Goal: Transaction & Acquisition: Download file/media

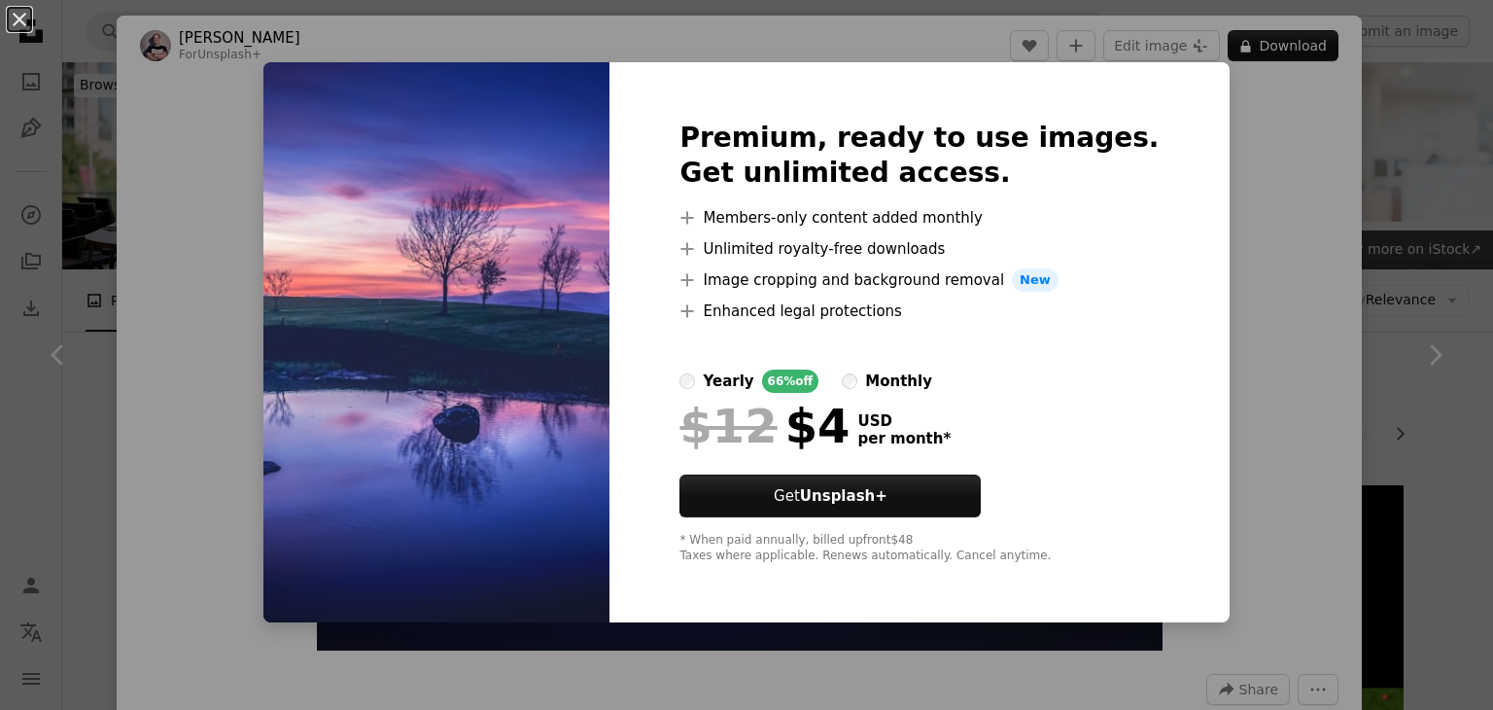
scroll to position [11642, 0]
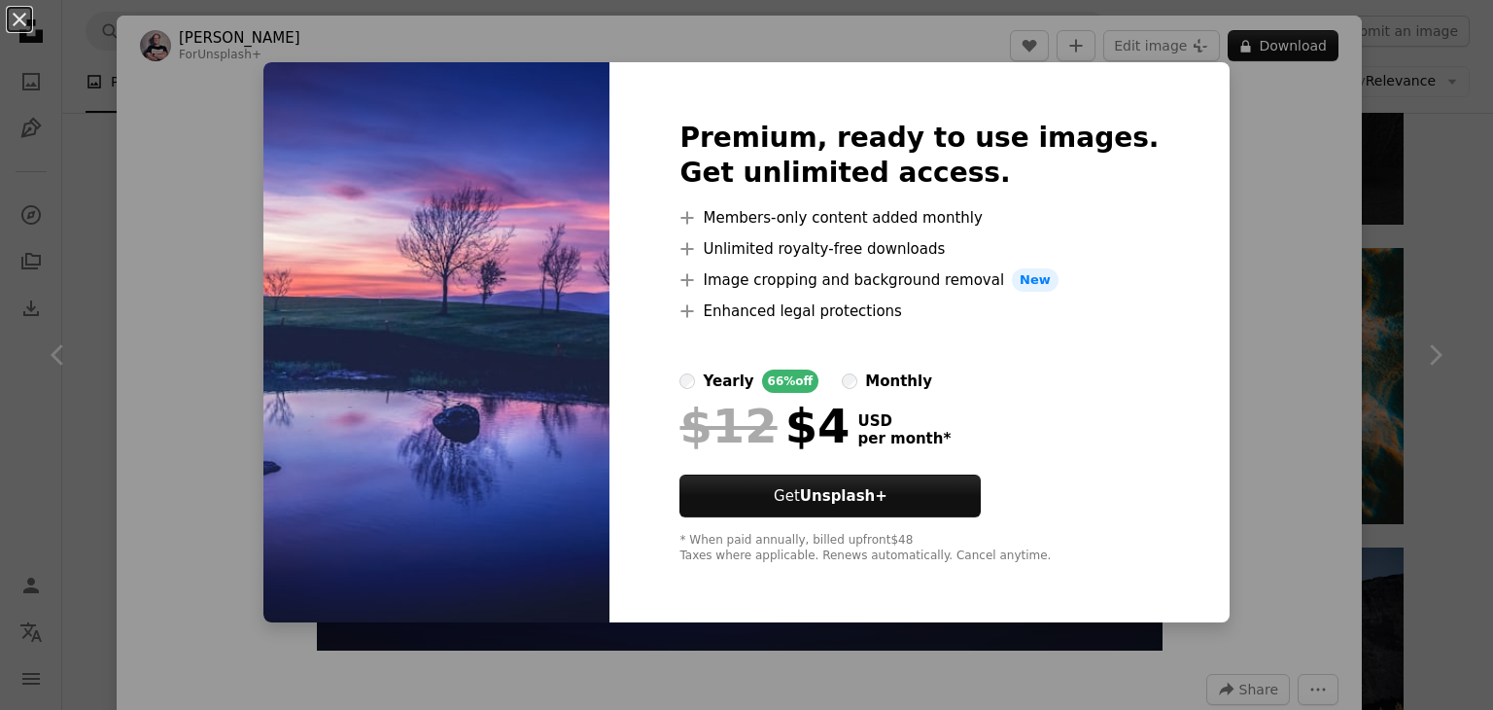
click at [1271, 222] on div "An X shape Premium, ready to use images. Get unlimited access. A plus sign Memb…" at bounding box center [746, 355] width 1493 height 710
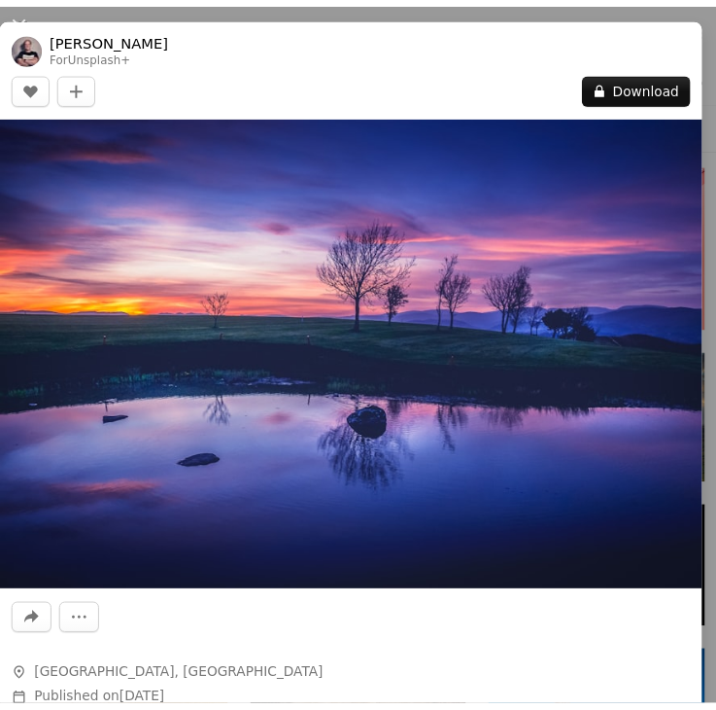
scroll to position [11642, 0]
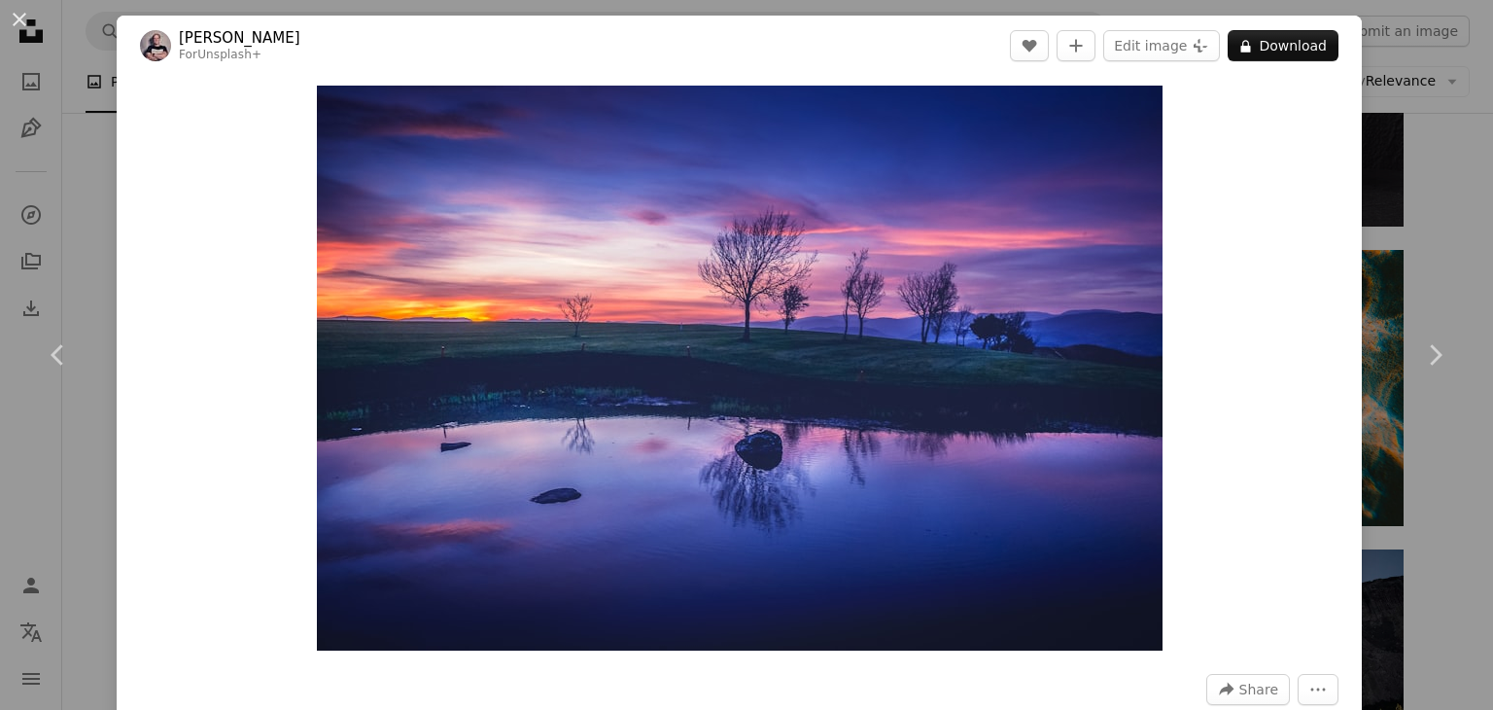
click at [1373, 205] on div "An X shape Chevron left Chevron right [PERSON_NAME] For Unsplash+ A heart A plu…" at bounding box center [746, 355] width 1493 height 710
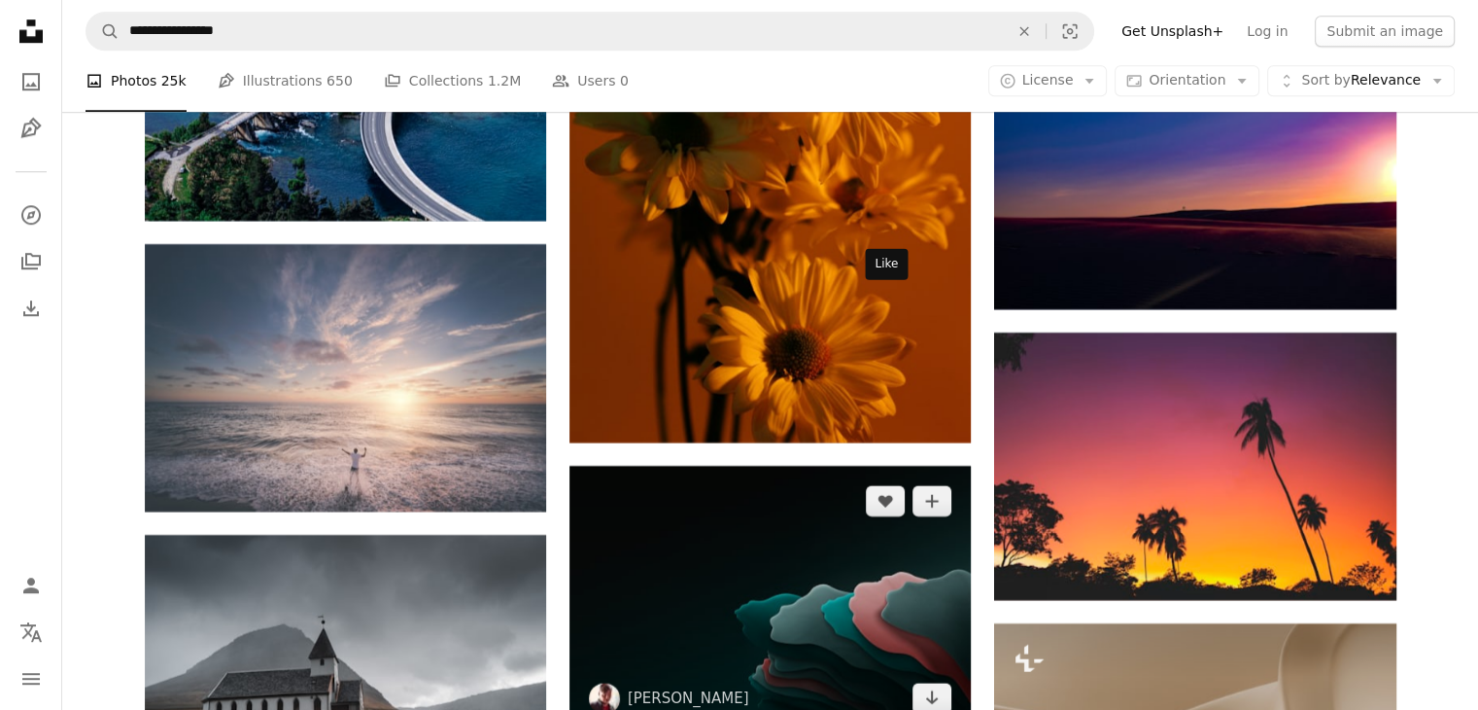
scroll to position [31080, 0]
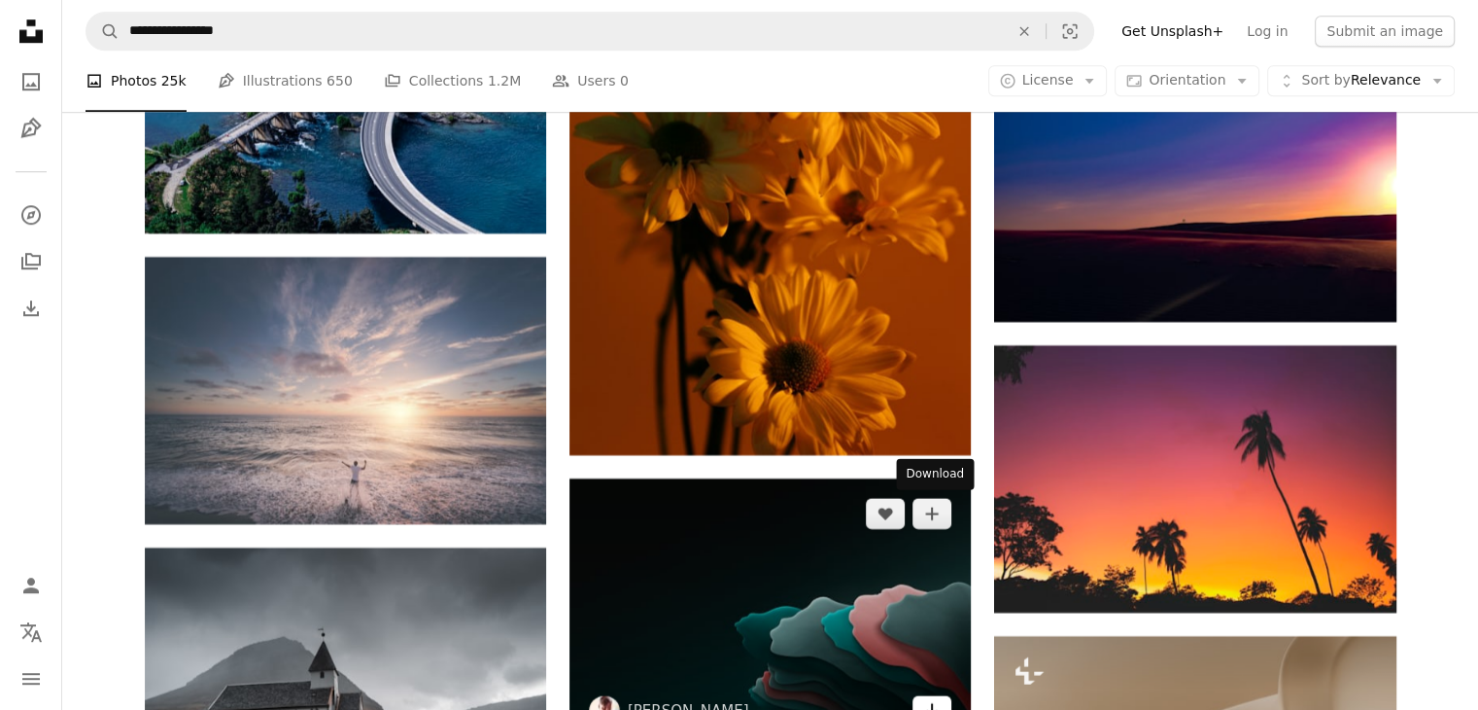
click at [936, 703] on icon "Download" at bounding box center [932, 710] width 13 height 14
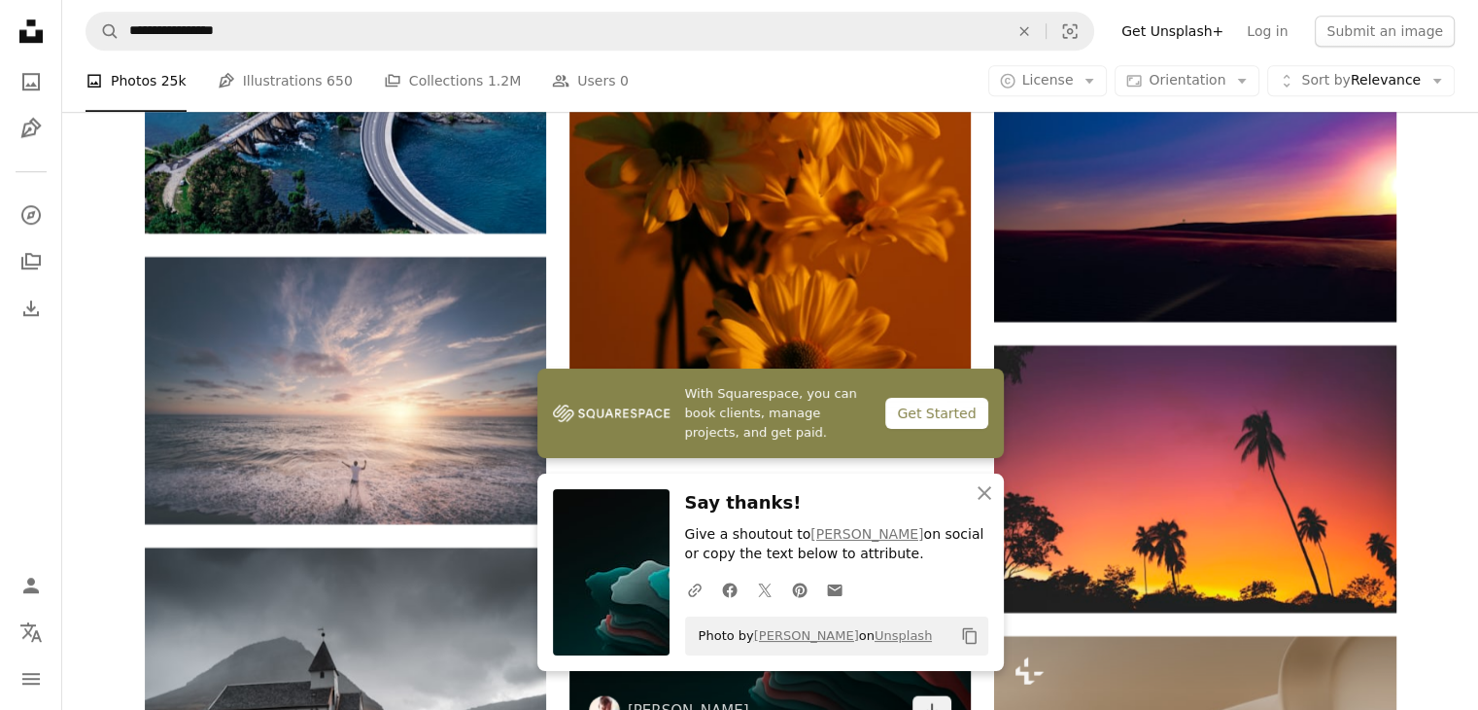
click at [863, 478] on img at bounding box center [770, 611] width 401 height 267
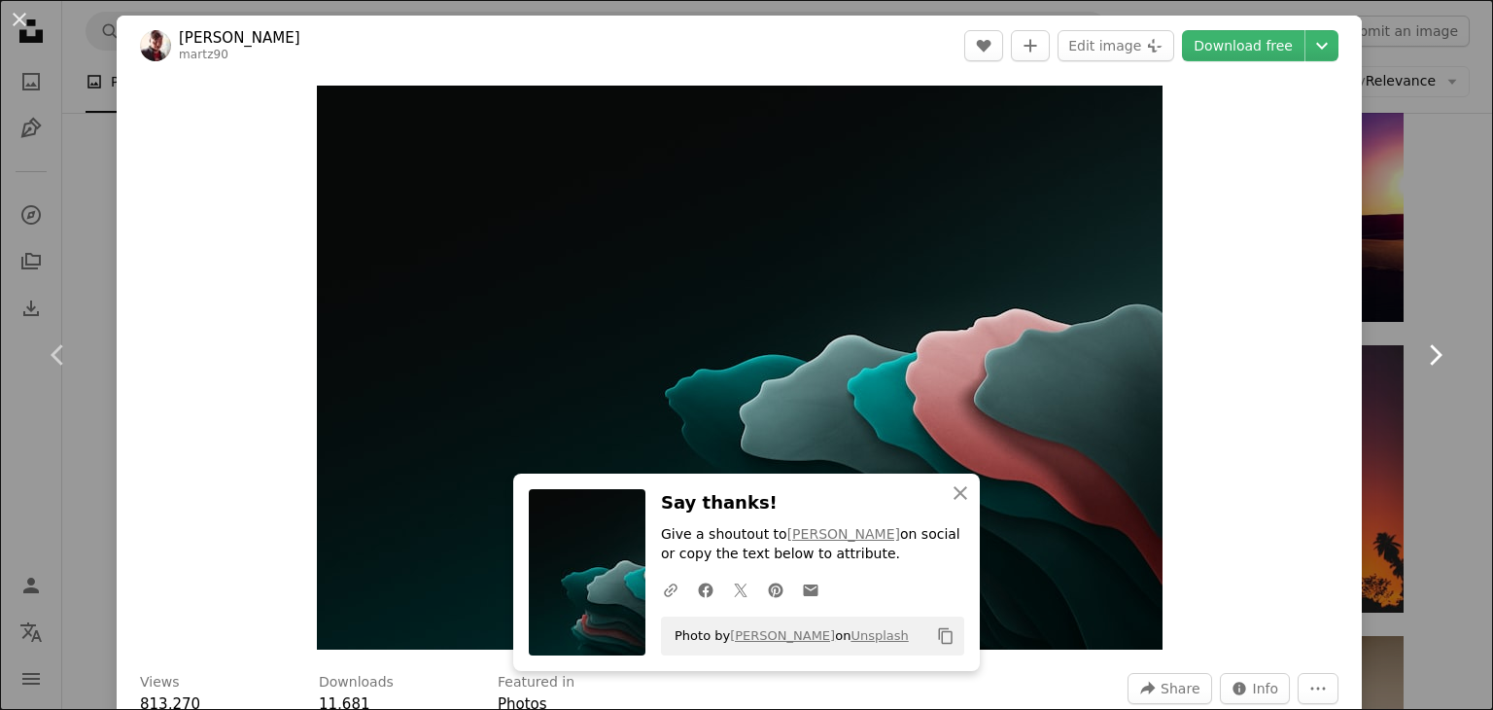
click at [1376, 270] on link "Chevron right" at bounding box center [1434, 354] width 117 height 187
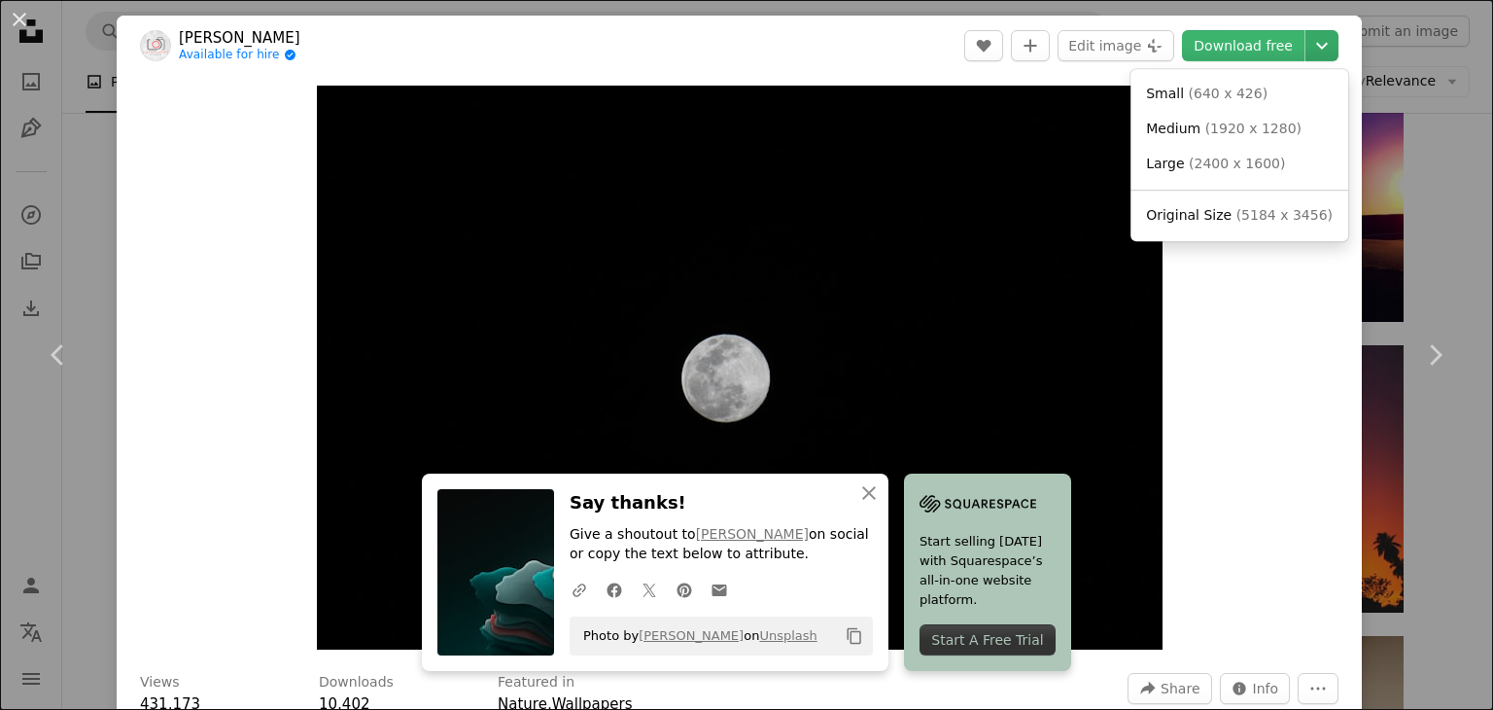
click at [1317, 55] on icon "Chevron down" at bounding box center [1321, 45] width 31 height 23
click at [1237, 214] on span "( 5184 x 3456 )" at bounding box center [1284, 215] width 96 height 16
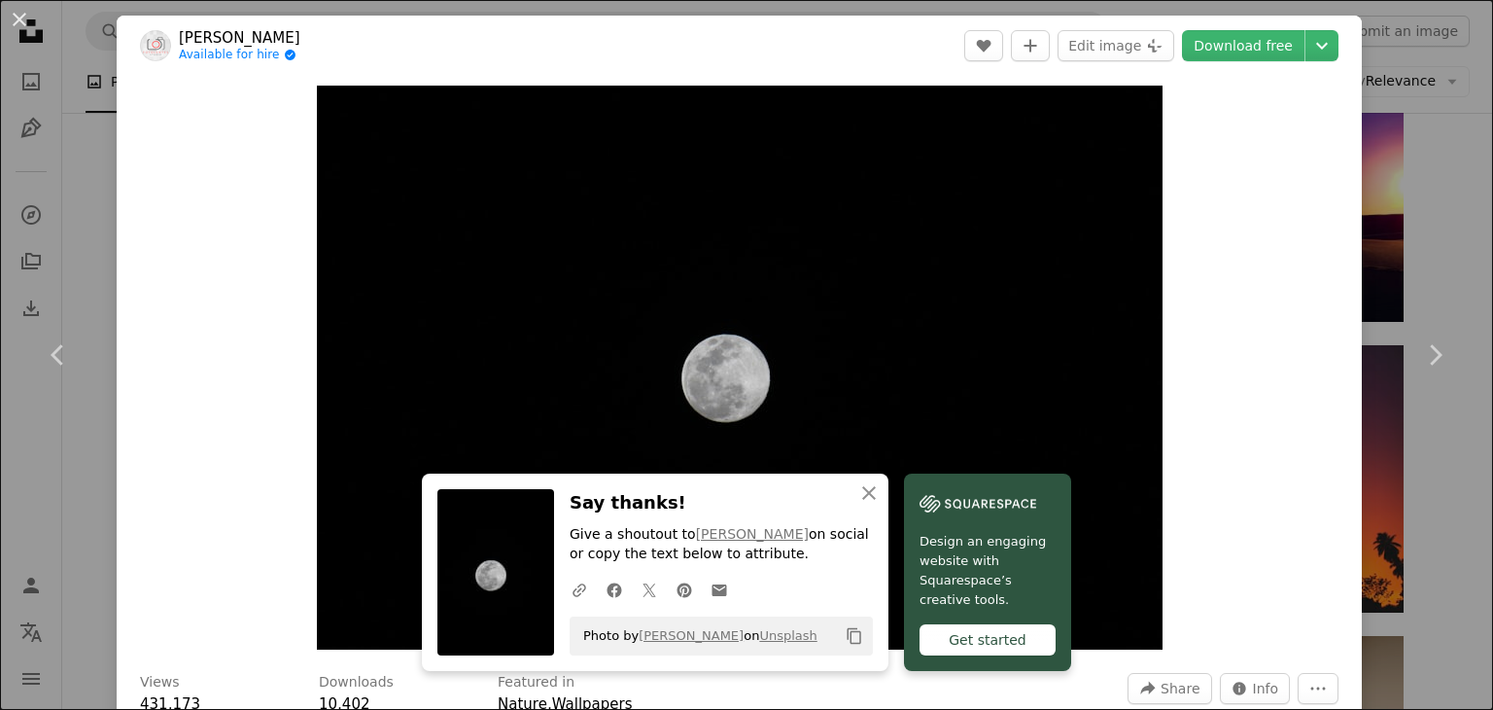
click at [1392, 194] on div "An X shape Chevron left Chevron right An X shape Close Say thanks! Give a shout…" at bounding box center [746, 355] width 1493 height 710
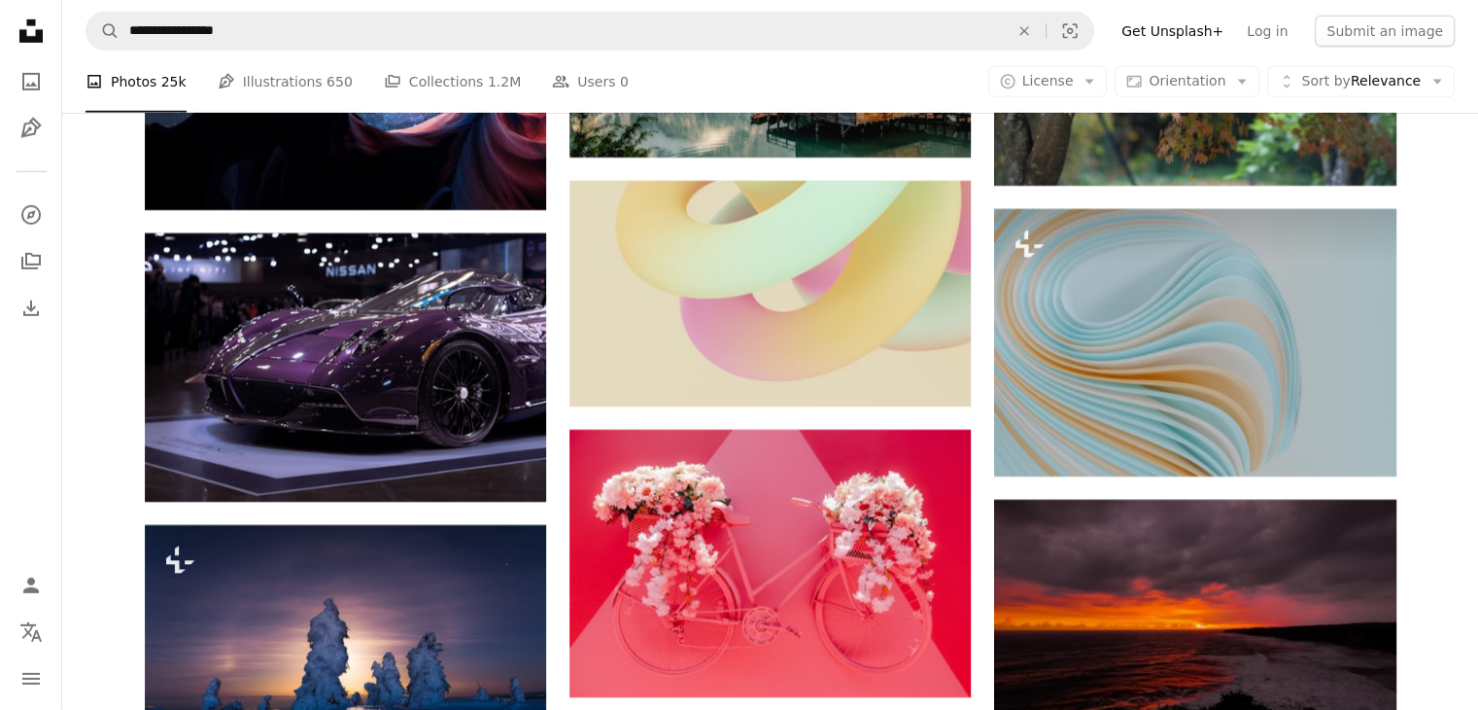
scroll to position [50616, 0]
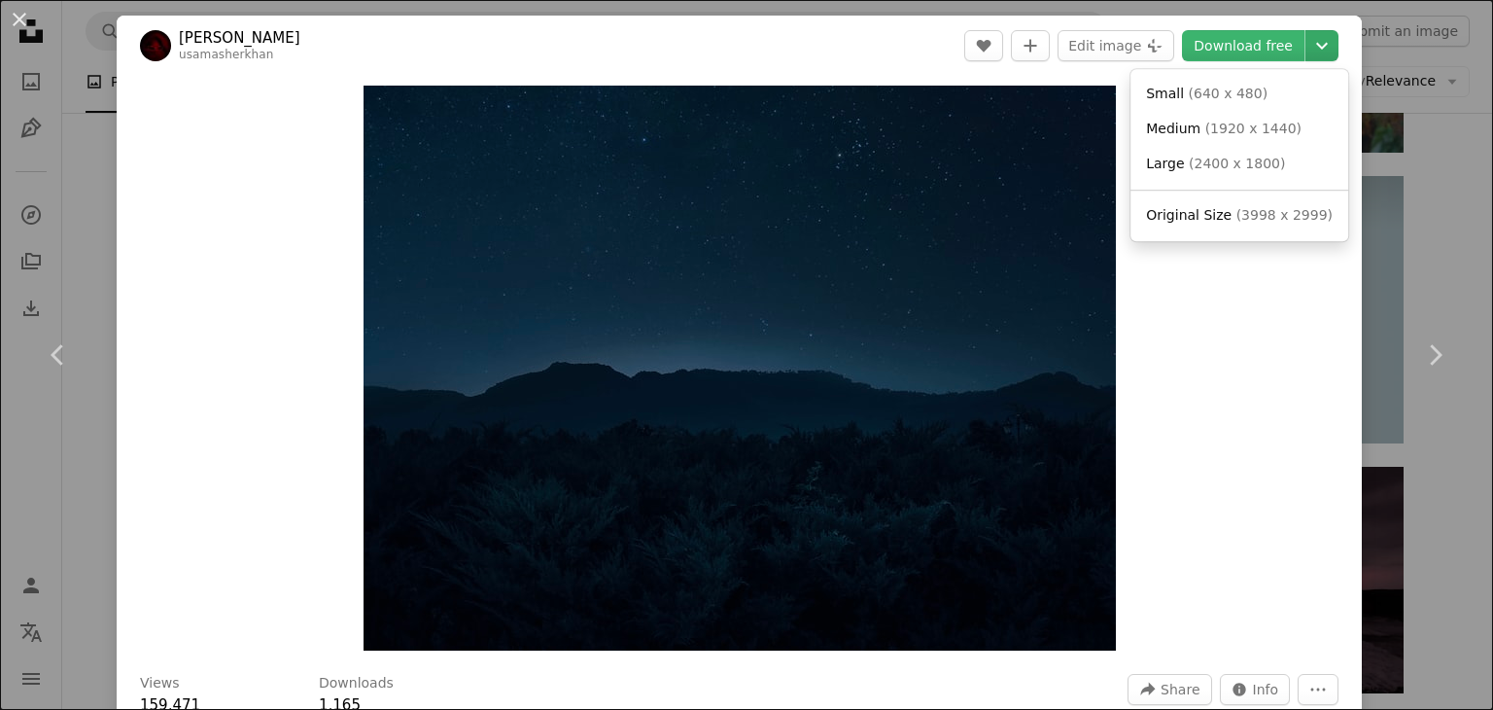
click at [1316, 46] on icon "Choose download size" at bounding box center [1322, 46] width 12 height 7
click at [1214, 210] on span "Original Size" at bounding box center [1189, 215] width 86 height 16
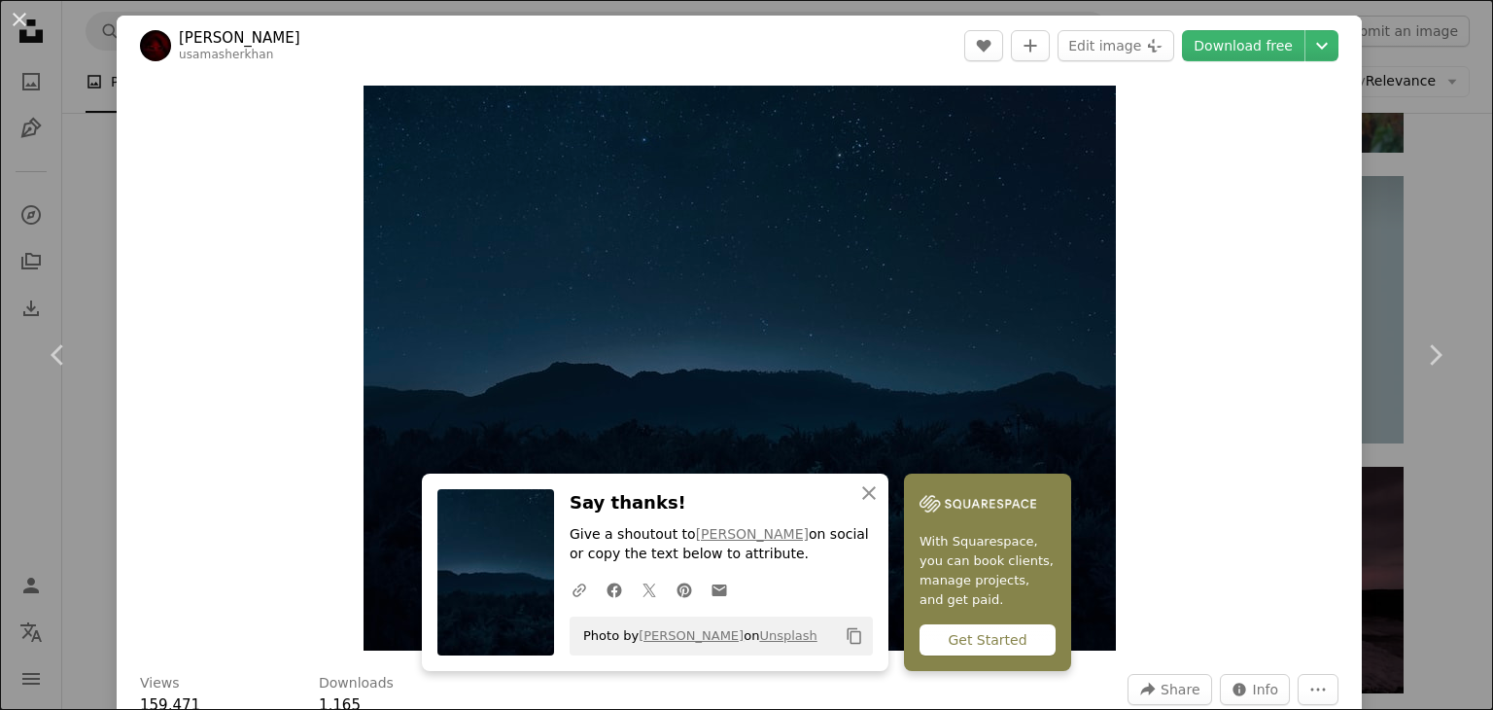
click at [1388, 136] on div "An X shape Chevron left Chevron right An X shape Close Say thanks! Give a shout…" at bounding box center [746, 355] width 1493 height 710
